Goal: Task Accomplishment & Management: Use online tool/utility

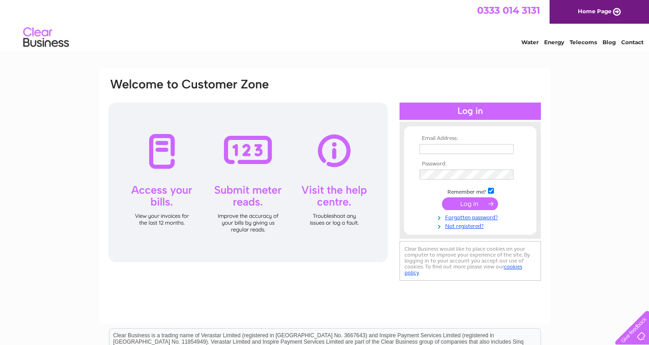
type input "steve@gatestogrates.co.uk"
click at [452, 202] on input "submit" at bounding box center [470, 203] width 56 height 13
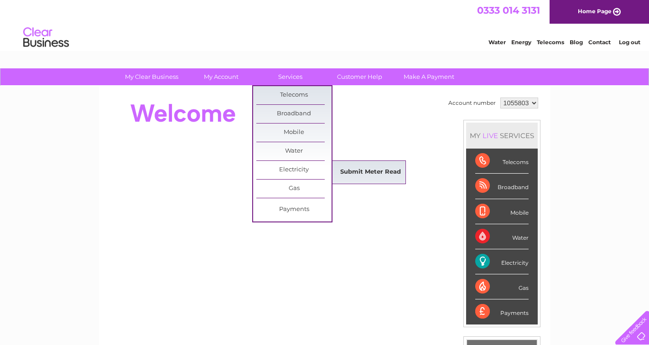
click at [345, 171] on link "Submit Meter Read" at bounding box center [370, 172] width 75 height 18
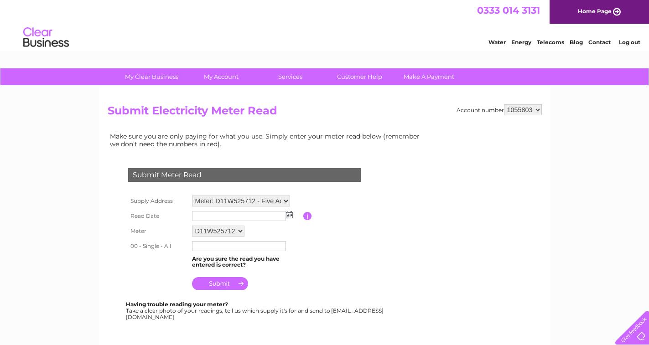
click at [285, 201] on select "Meter: D11W525712 - Five Acres, 41 The Heath, Hevingham, Norwich, NR10 5QL" at bounding box center [241, 201] width 98 height 11
click at [192, 196] on select "Meter: D11W525712 - Five Acres, 41 The Heath, Hevingham, Norwich, NR10 5QL" at bounding box center [241, 202] width 98 height 12
drag, startPoint x: 268, startPoint y: 202, endPoint x: 309, endPoint y: 192, distance: 41.9
click at [309, 192] on td at bounding box center [244, 191] width 237 height 5
click at [285, 201] on select "Meter: D11W525712 - Five Acres, 41 The Heath, Hevingham, Norwich, NR10 5QL" at bounding box center [241, 202] width 98 height 12
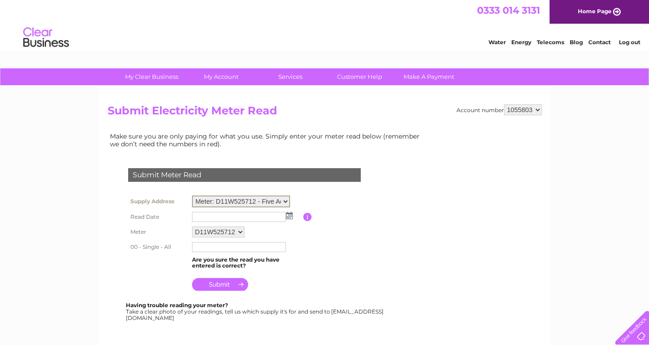
click at [285, 201] on select "Meter: D11W525712 - Five Acres, 41 The Heath, Hevingham, Norwich, NR10 5QL" at bounding box center [241, 202] width 98 height 12
click at [192, 196] on select "Meter: D11W525712 - Five Acres, 41 The Heath, Hevingham, Norwich, NR10 5QL" at bounding box center [241, 202] width 98 height 12
click at [258, 199] on select "Meter: D11W525712 - Five Acres, 41 The Heath, Hevingham, Norwich, NR10 5QL" at bounding box center [241, 202] width 98 height 12
click at [192, 196] on select "Meter: D11W525712 - Five Acres, 41 The Heath, Hevingham, Norwich, NR10 5QL" at bounding box center [241, 202] width 98 height 12
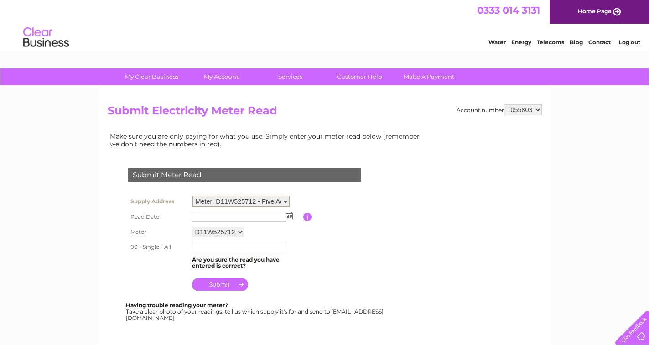
click at [249, 201] on select "Meter: D11W525712 - Five Acres, 41 The Heath, Hevingham, Norwich, NR10 5QL" at bounding box center [241, 202] width 98 height 12
click at [261, 233] on td "D11W525712" at bounding box center [247, 231] width 114 height 16
click at [239, 230] on select "D11W525712" at bounding box center [218, 231] width 52 height 11
click at [255, 234] on td "D11W525712" at bounding box center [247, 231] width 114 height 16
drag, startPoint x: 234, startPoint y: 229, endPoint x: 223, endPoint y: 241, distance: 16.4
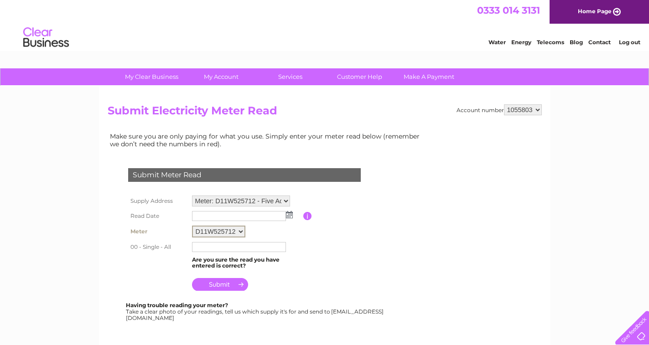
click at [223, 241] on tbody "Supply Address Meter: D11W525712 - Five Acres, 41 The Heath, Hevingham, Norwich…" at bounding box center [255, 243] width 259 height 100
click at [192, 226] on select "D11W525712" at bounding box center [218, 232] width 53 height 12
click at [240, 232] on select "D11W525712" at bounding box center [218, 232] width 53 height 12
click at [631, 42] on link "Log out" at bounding box center [629, 42] width 21 height 7
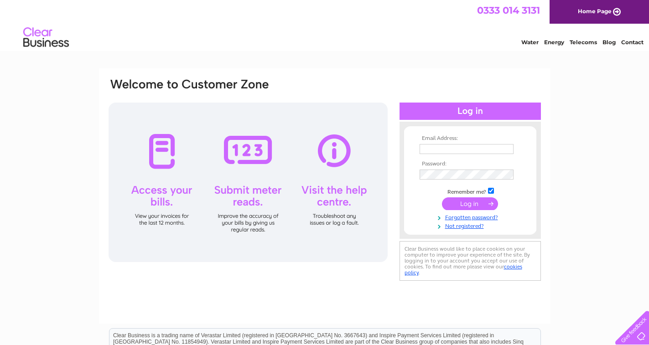
type input "[PERSON_NAME][EMAIL_ADDRESS][DOMAIN_NAME]"
click at [589, 114] on div "Email Address: [PERSON_NAME][EMAIL_ADDRESS][DOMAIN_NAME] Password: Forgotten pa…" at bounding box center [324, 273] width 649 height 411
click at [469, 200] on input "submit" at bounding box center [470, 203] width 56 height 13
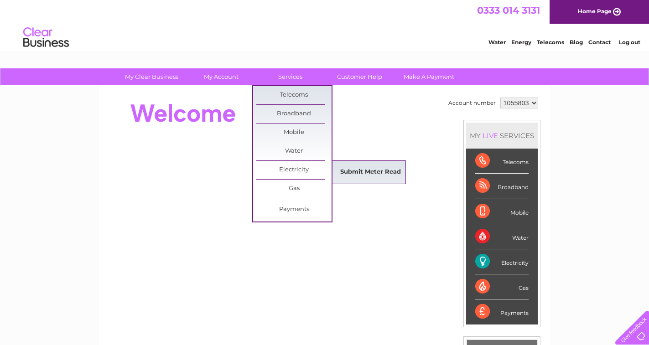
click at [370, 172] on link "Submit Meter Read" at bounding box center [370, 172] width 75 height 18
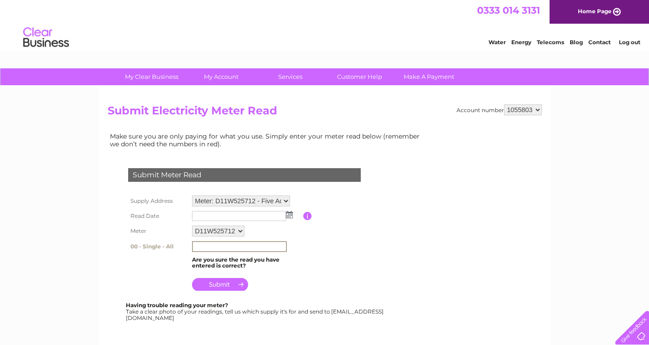
click at [278, 244] on input "text" at bounding box center [239, 246] width 95 height 11
click at [633, 44] on link "Log out" at bounding box center [629, 42] width 21 height 7
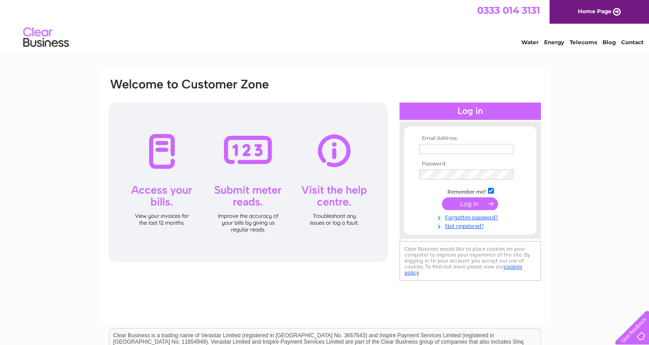
click at [343, 30] on div "Water Energy Telecoms Blog Contact" at bounding box center [324, 39] width 649 height 30
